Goal: Find contact information: Obtain details needed to contact an individual or organization

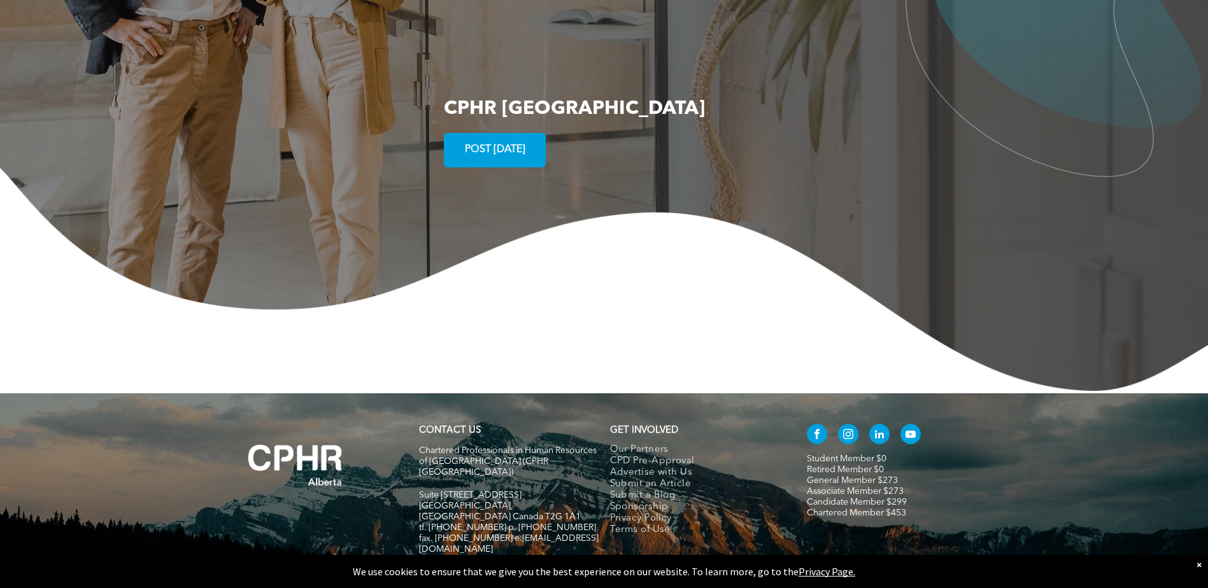
scroll to position [2439, 0]
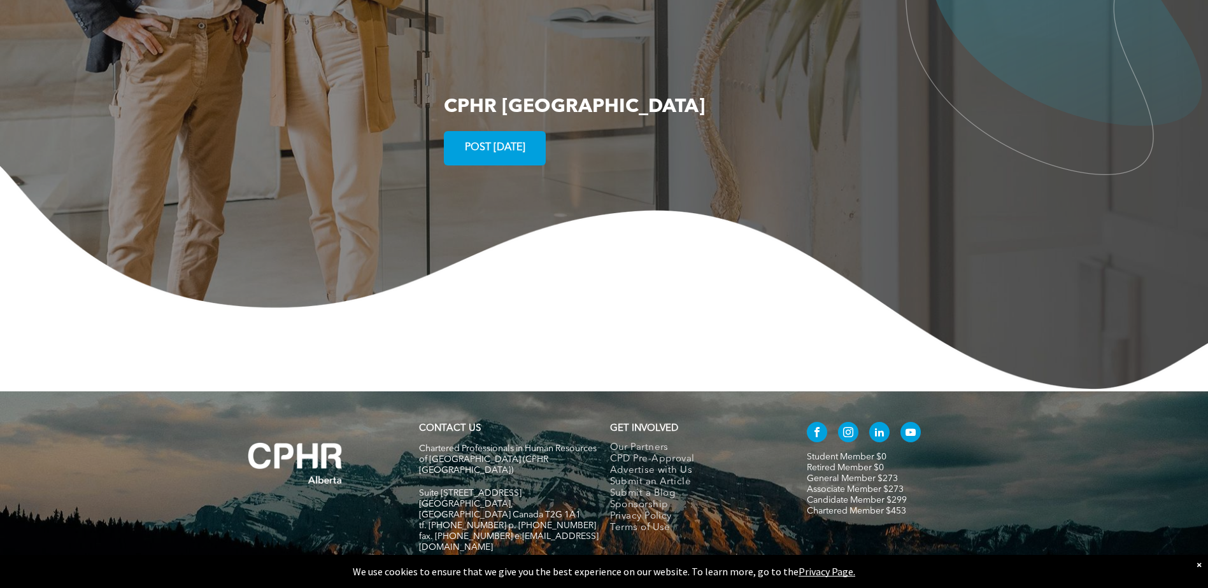
drag, startPoint x: 420, startPoint y: 434, endPoint x: 523, endPoint y: 432, distance: 103.1
click at [521, 489] on span "Suite [STREET_ADDRESS]" at bounding box center [470, 493] width 102 height 9
copy span "Suite [STREET_ADDRESS]"
click at [547, 521] on span "tf. [PHONE_NUMBER] p. [PHONE_NUMBER]" at bounding box center [507, 525] width 177 height 9
drag, startPoint x: 505, startPoint y: 454, endPoint x: 562, endPoint y: 453, distance: 56.7
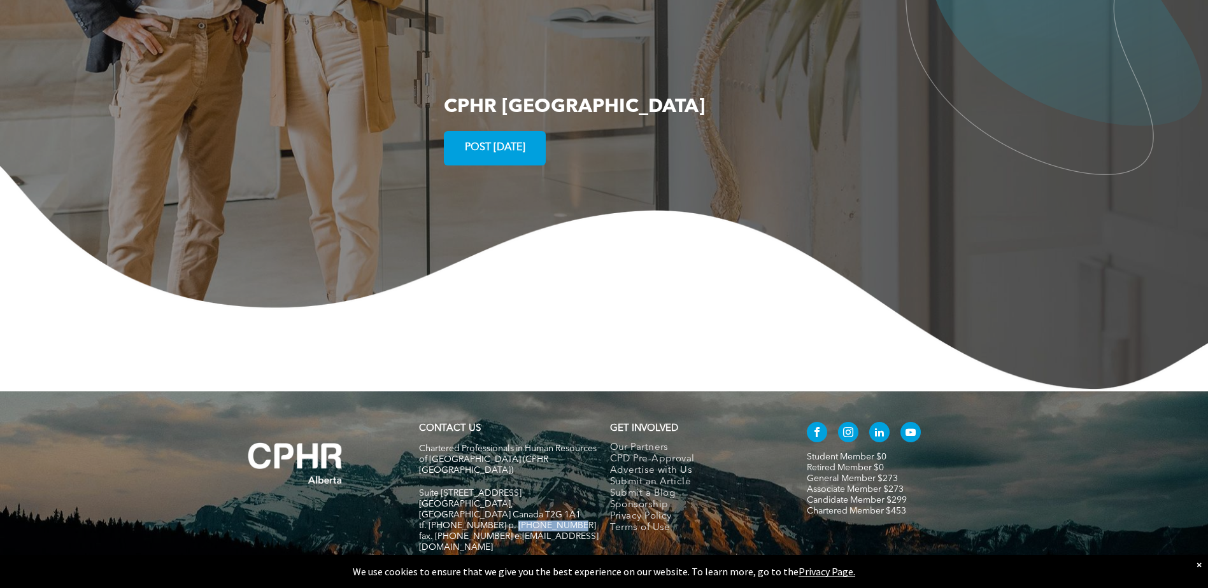
click at [562, 521] on span "tf. [PHONE_NUMBER] p. [PHONE_NUMBER]" at bounding box center [507, 525] width 177 height 9
copy span "[PHONE_NUMBER]"
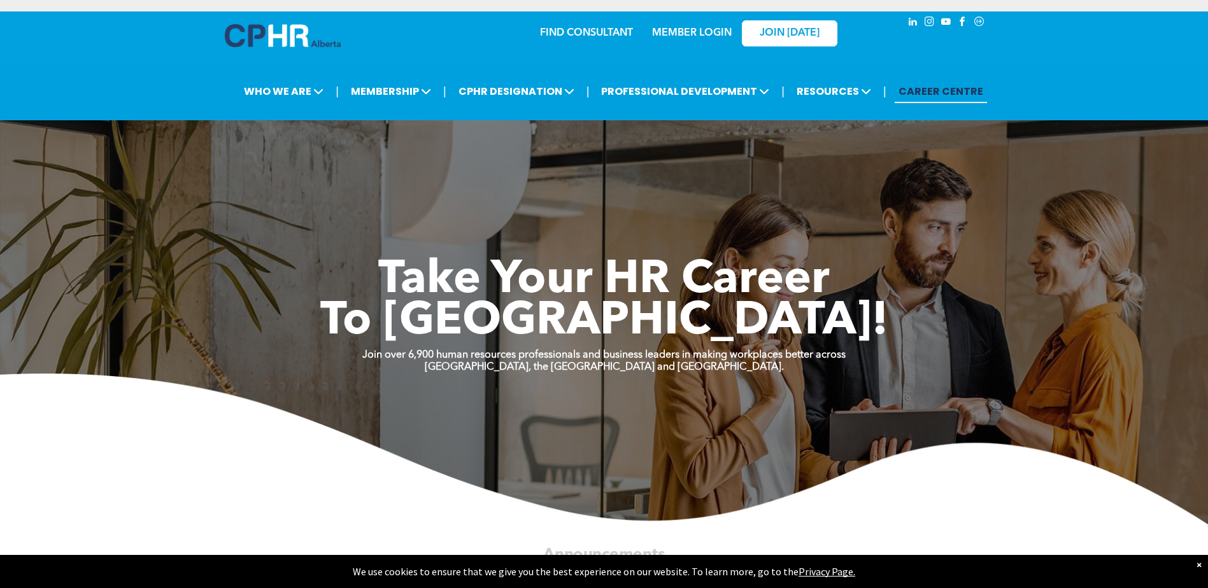
scroll to position [0, 0]
